Goal: Transaction & Acquisition: Subscribe to service/newsletter

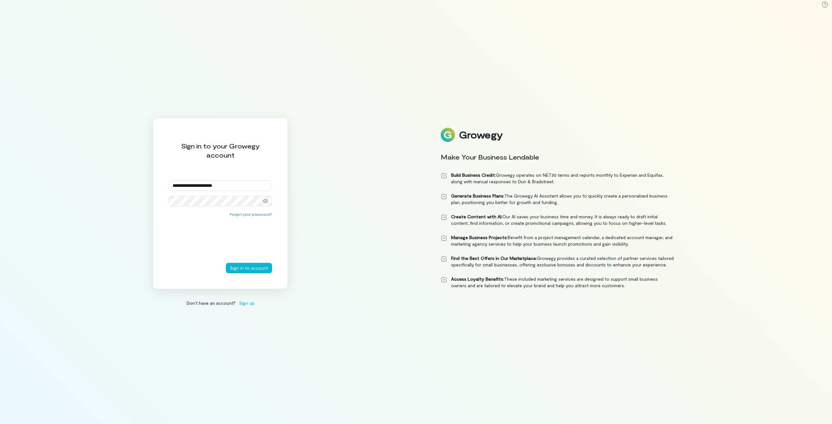
click at [226, 263] on button "Sign in to account" at bounding box center [249, 268] width 46 height 10
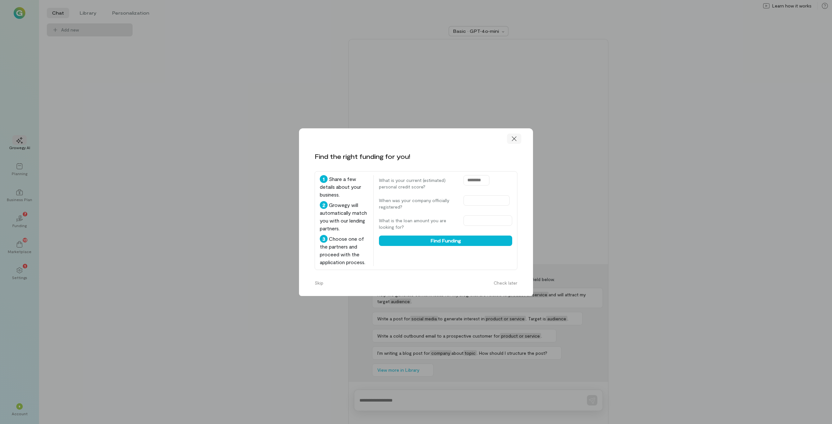
click at [517, 137] on div at bounding box center [514, 139] width 14 height 10
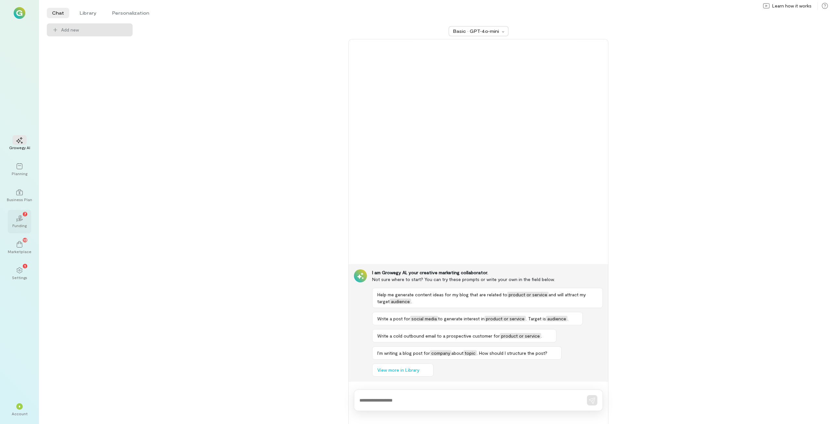
click at [21, 220] on icon "02" at bounding box center [19, 218] width 6 height 6
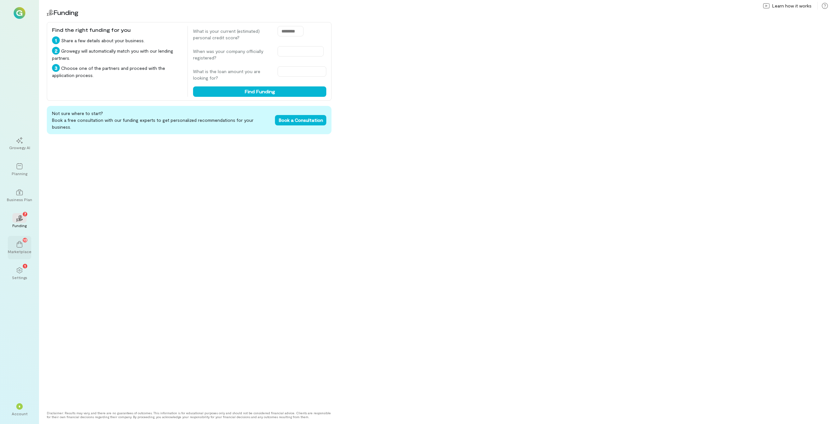
click at [18, 242] on icon at bounding box center [19, 244] width 6 height 6
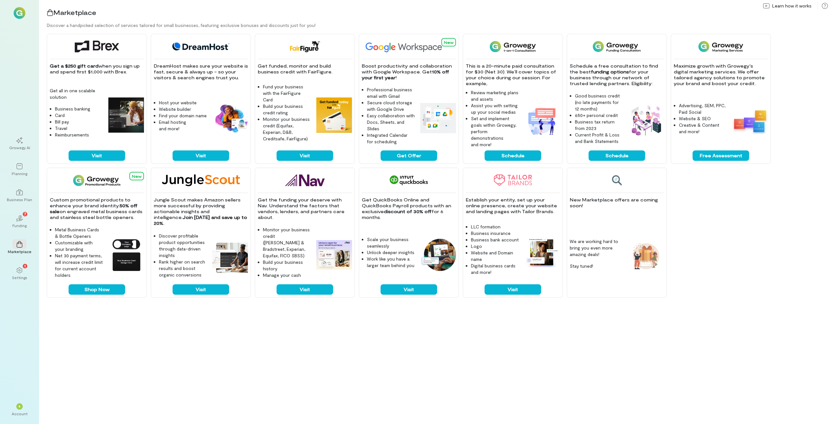
click at [20, 261] on div "Growegy AI Planning Business Plan 02 7 Funding Marketplace 1 Settings" at bounding box center [19, 208] width 23 height 153
click at [19, 271] on icon at bounding box center [19, 270] width 6 height 6
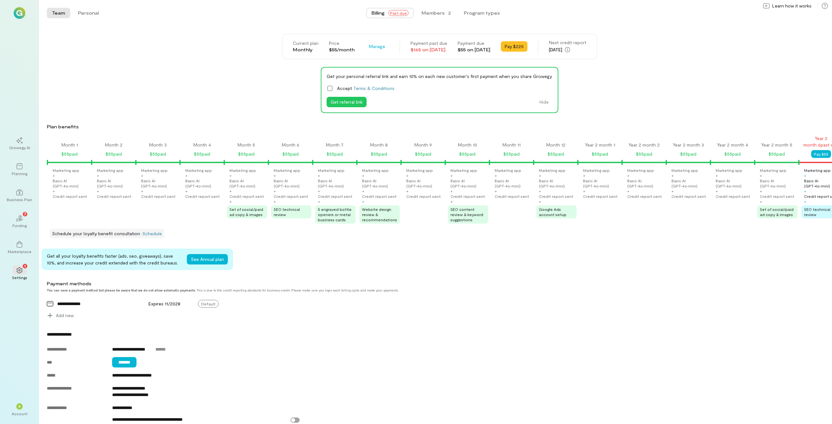
scroll to position [0, 362]
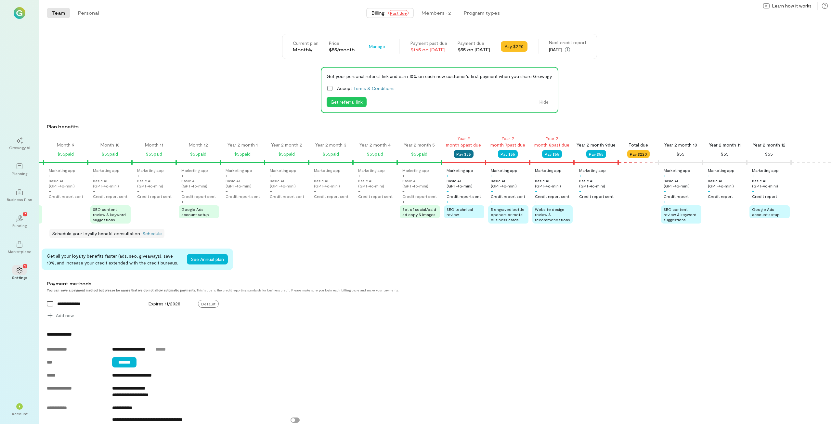
click at [461, 156] on button "Pay $55" at bounding box center [464, 154] width 20 height 8
click at [498, 157] on button "Pay $55" at bounding box center [508, 154] width 20 height 8
click at [542, 155] on button "Pay $55" at bounding box center [552, 154] width 20 height 8
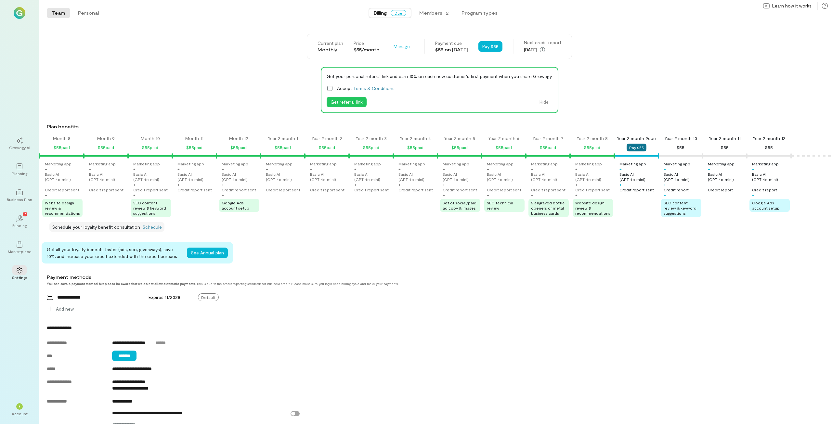
click at [629, 147] on button "Pay $55" at bounding box center [636, 148] width 20 height 8
click at [659, 98] on div "Get your personal referral link and earn 10% on each new customer's first payme…" at bounding box center [439, 90] width 785 height 46
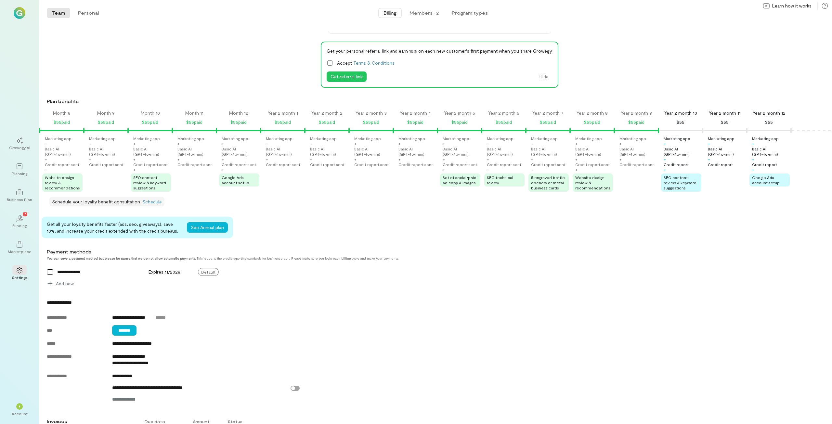
scroll to position [0, 0]
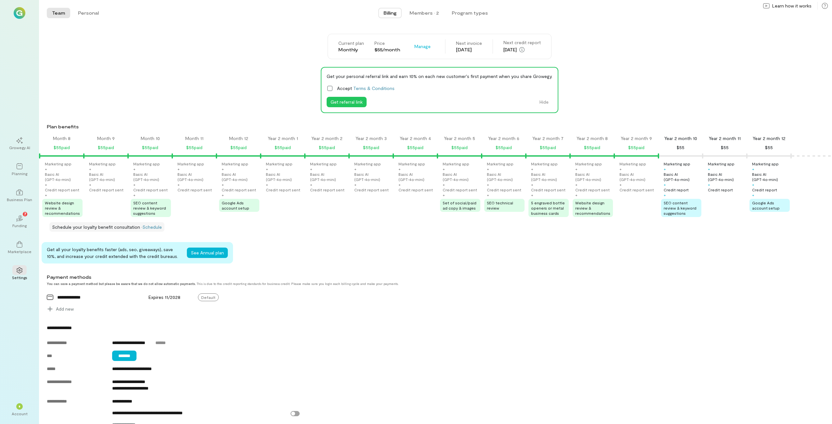
click at [649, 36] on div "Current plan Monthly Price $55/month Manage Next invoice [DATE] Next credit rep…" at bounding box center [439, 46] width 785 height 25
